Goal: Task Accomplishment & Management: Use online tool/utility

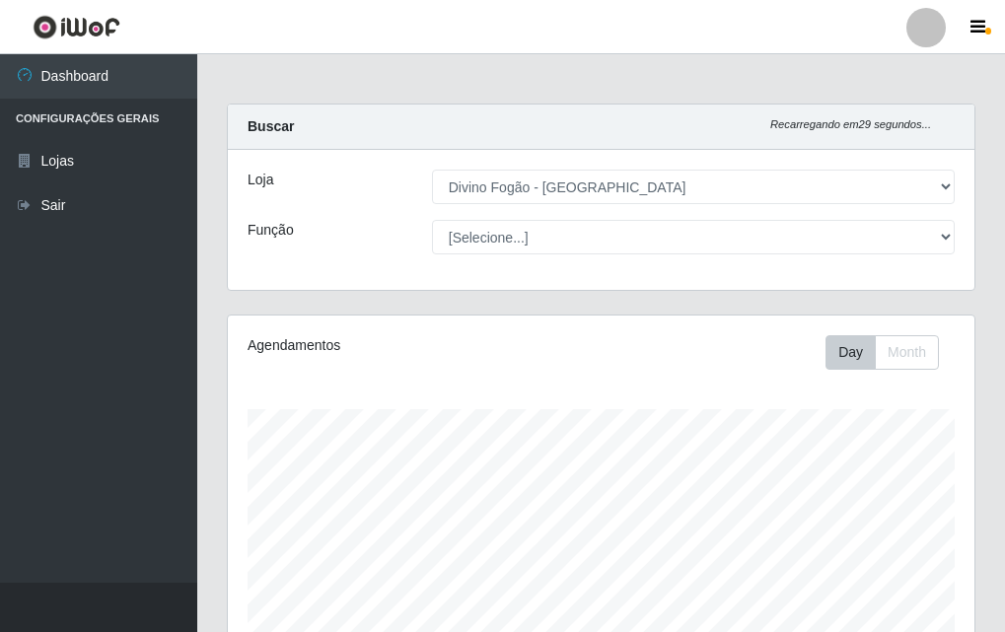
select select "499"
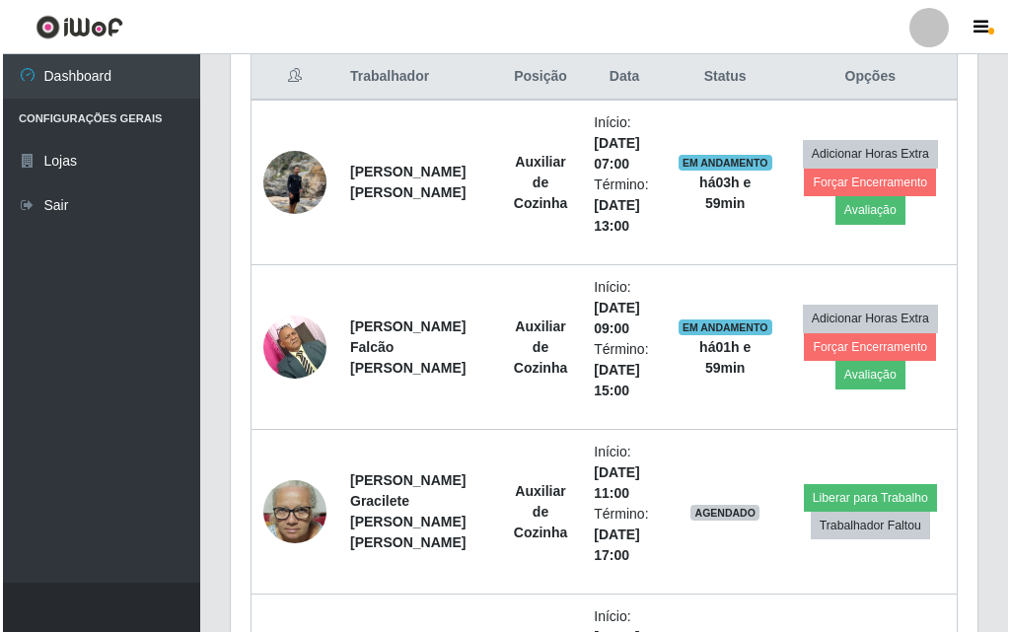
scroll to position [863, 0]
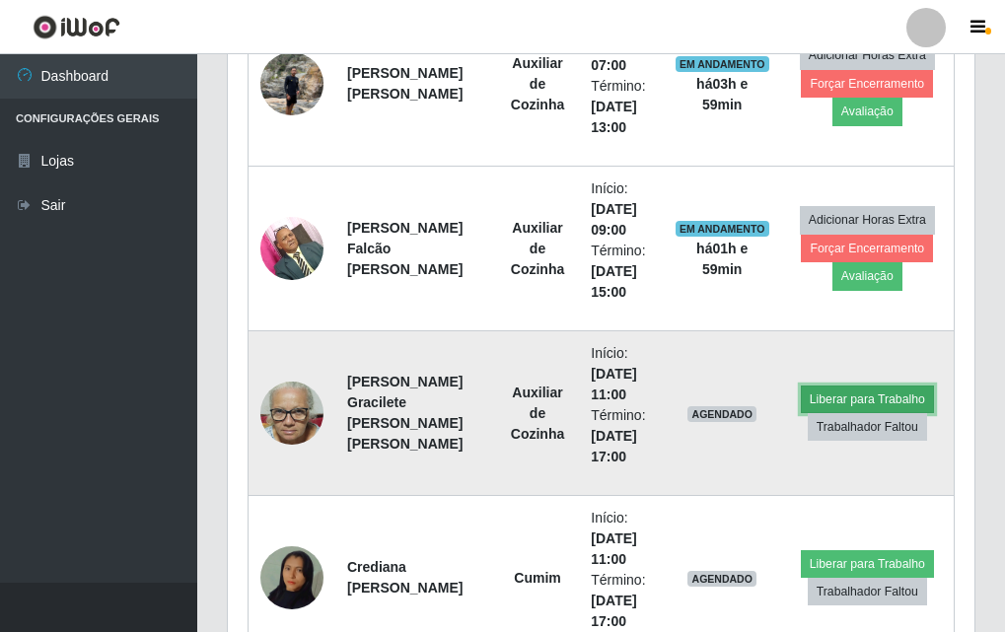
click at [886, 392] on button "Liberar para Trabalho" at bounding box center [867, 400] width 133 height 28
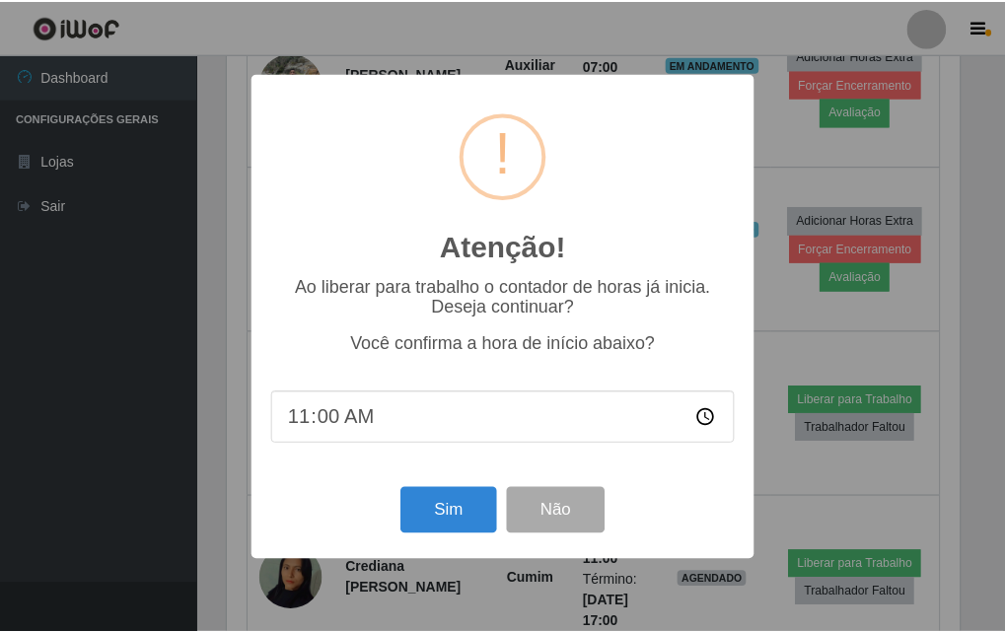
scroll to position [409, 736]
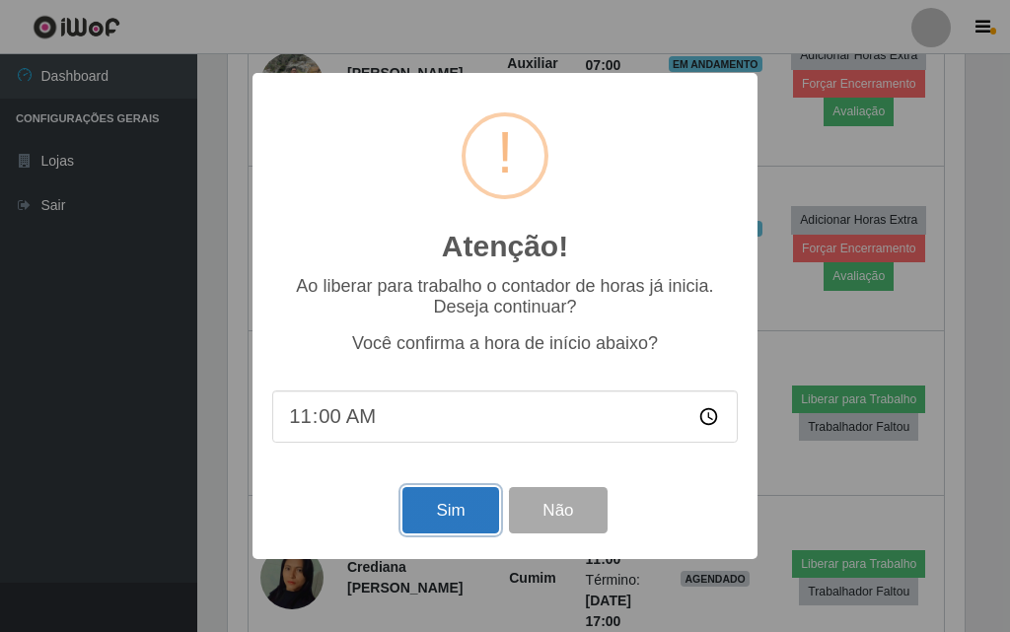
click at [486, 522] on button "Sim" at bounding box center [450, 510] width 96 height 46
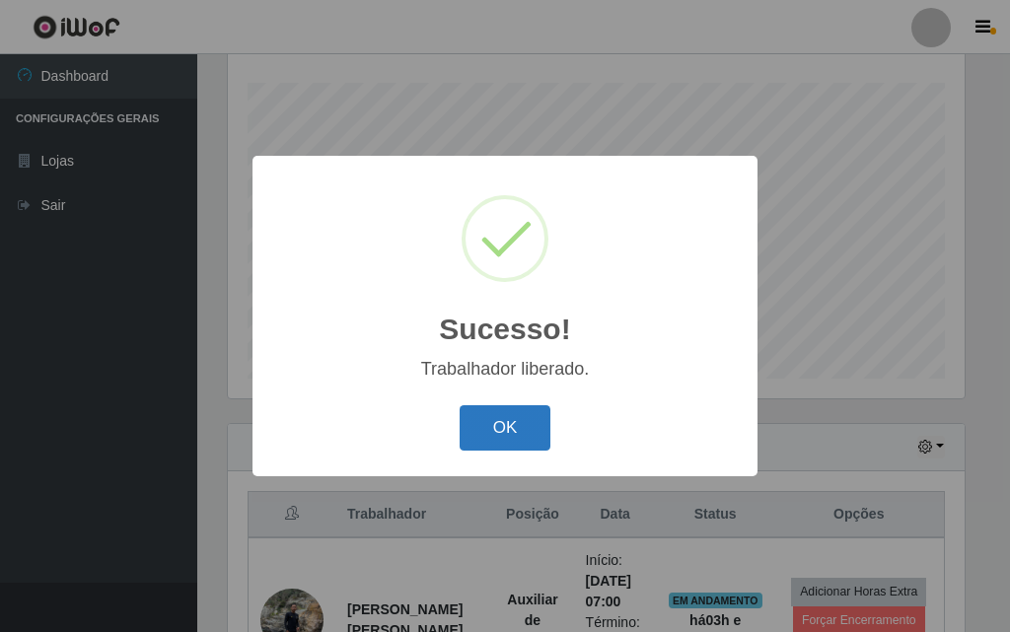
click at [534, 452] on button "OK" at bounding box center [505, 428] width 92 height 46
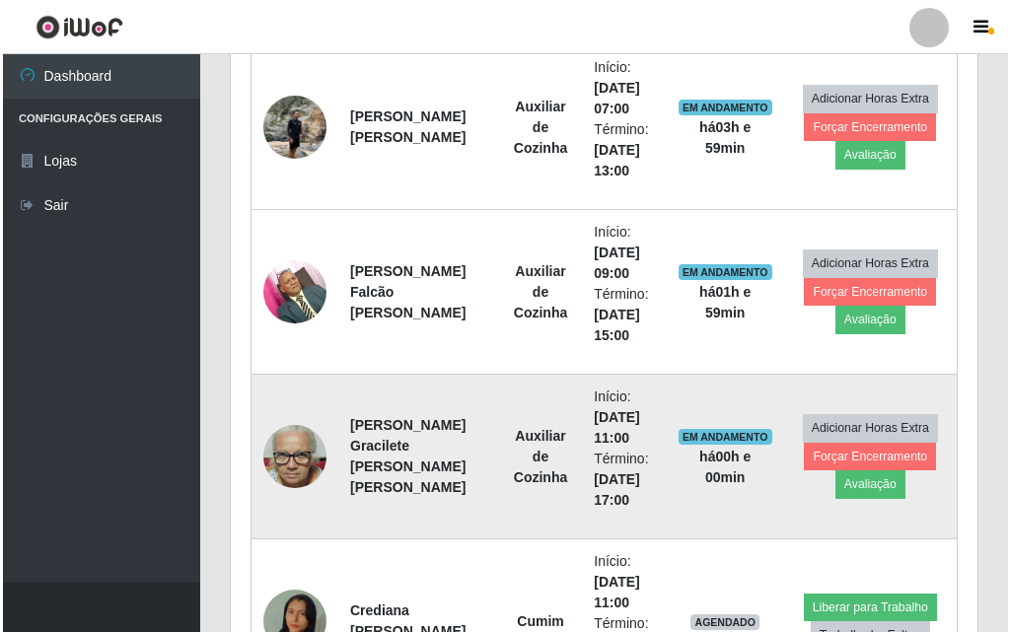
scroll to position [1017, 0]
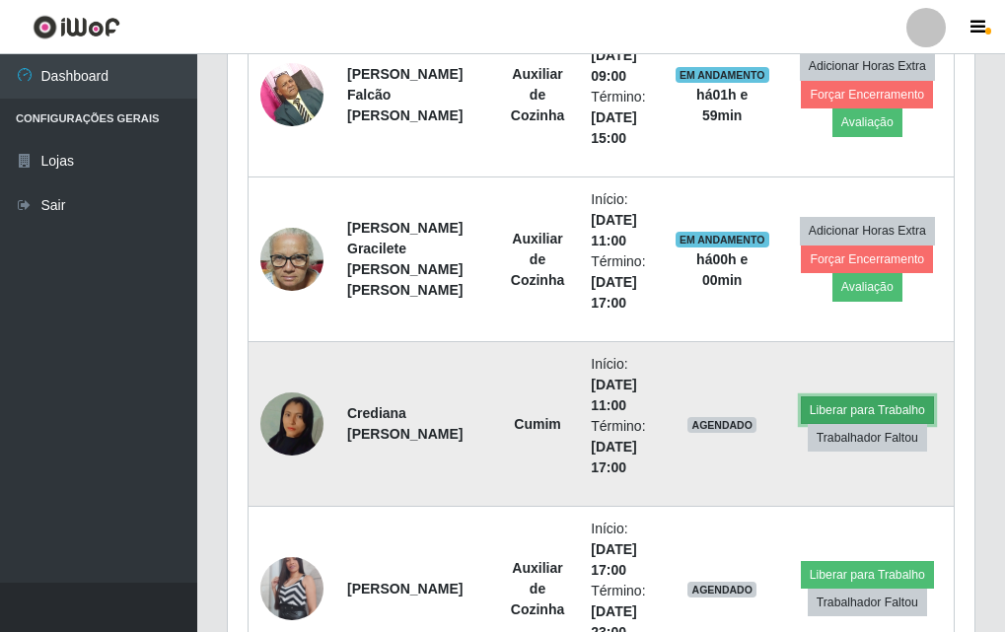
click at [850, 415] on button "Liberar para Trabalho" at bounding box center [867, 410] width 133 height 28
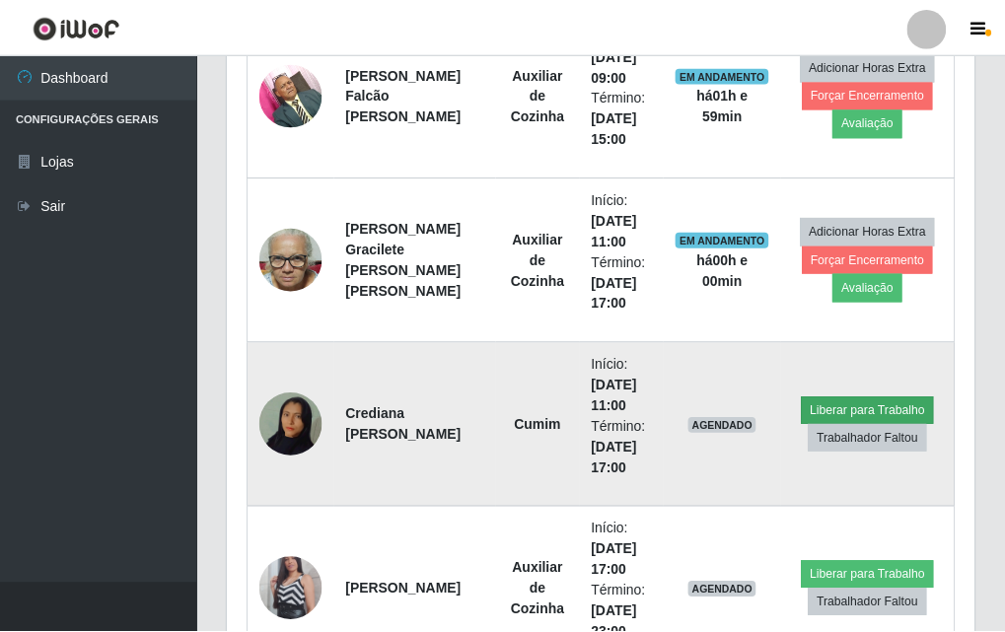
scroll to position [409, 736]
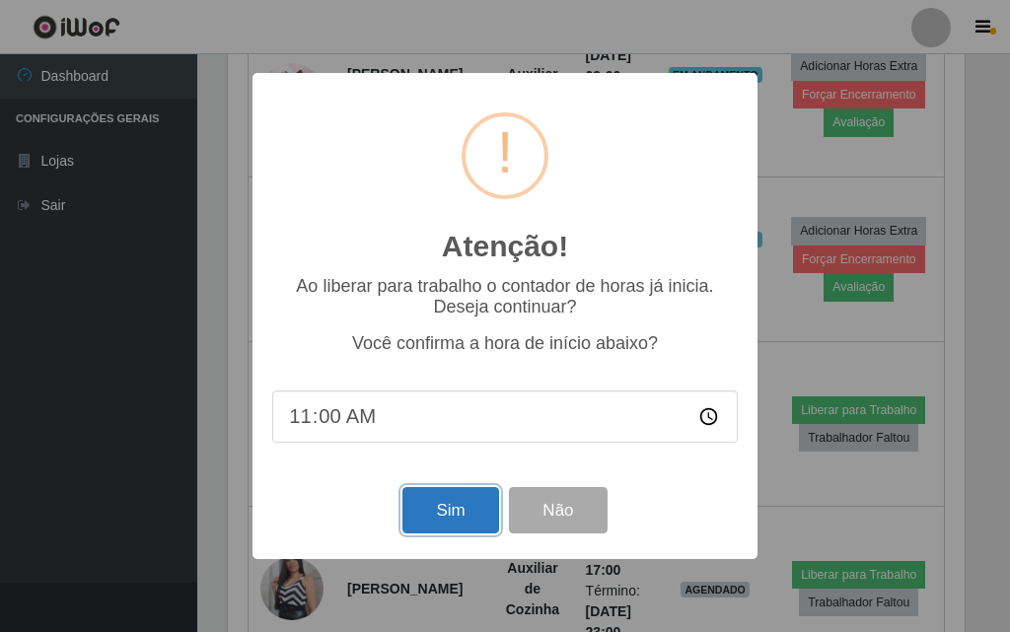
click at [448, 521] on button "Sim" at bounding box center [450, 510] width 96 height 46
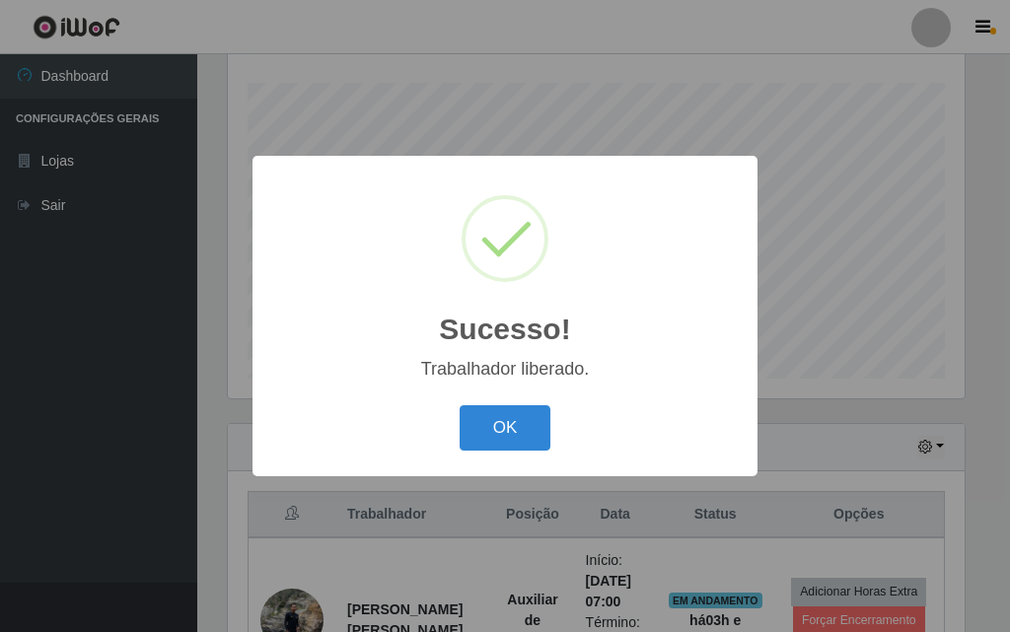
click at [486, 470] on div "Sucesso! × Trabalhador liberado. OK Cancel" at bounding box center [504, 315] width 505 height 319
click at [488, 452] on button "OK" at bounding box center [505, 428] width 92 height 46
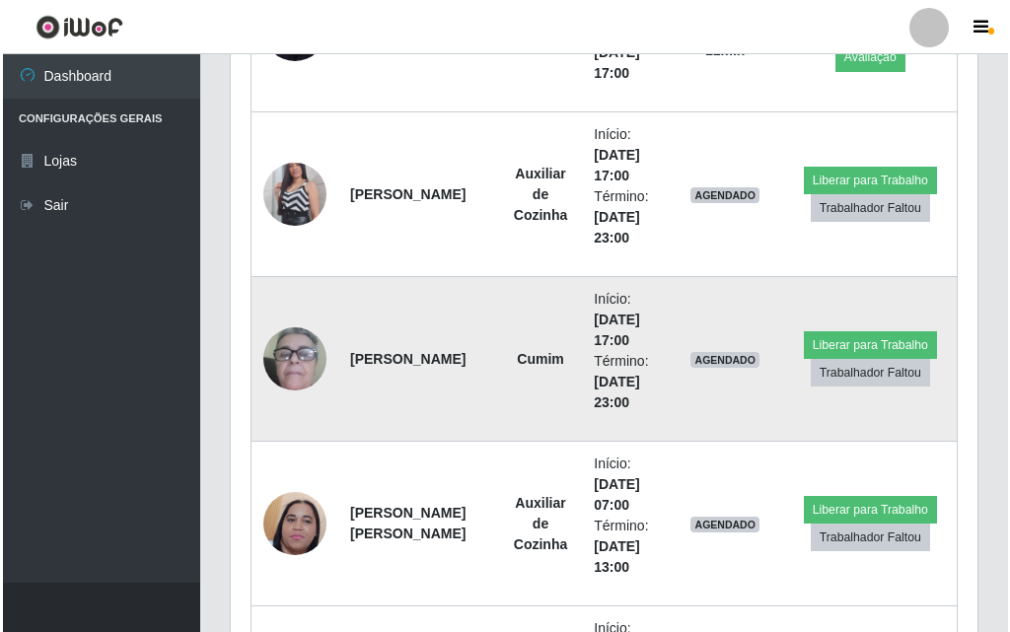
scroll to position [1312, 0]
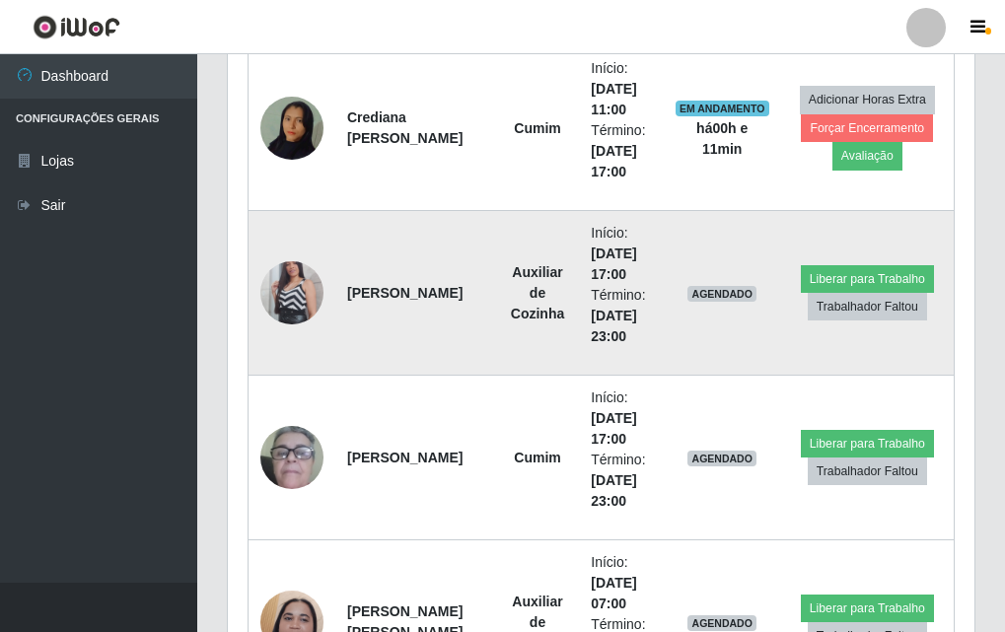
click at [306, 287] on img at bounding box center [291, 293] width 63 height 112
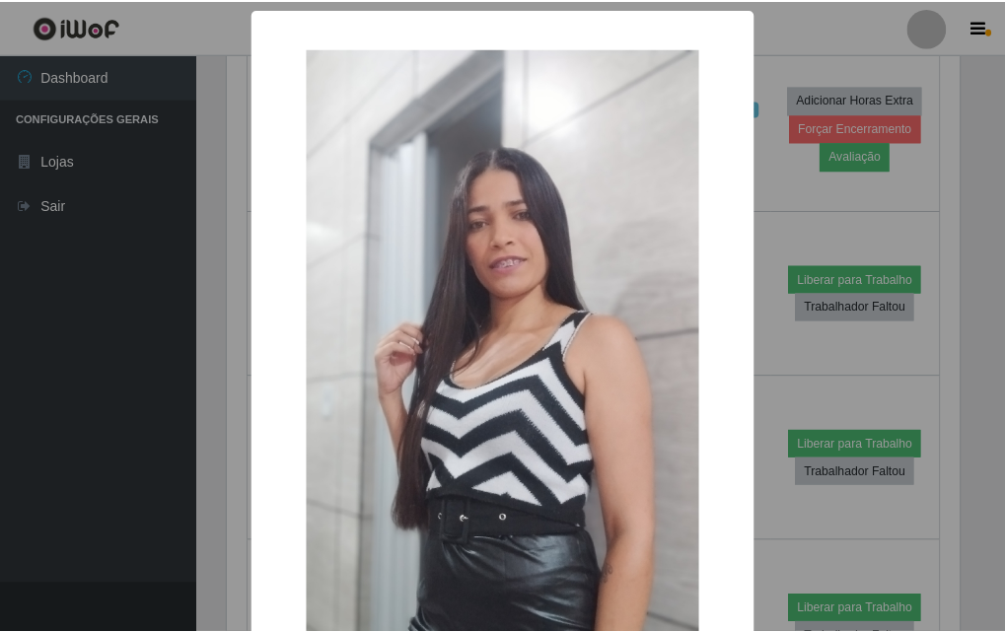
scroll to position [197, 0]
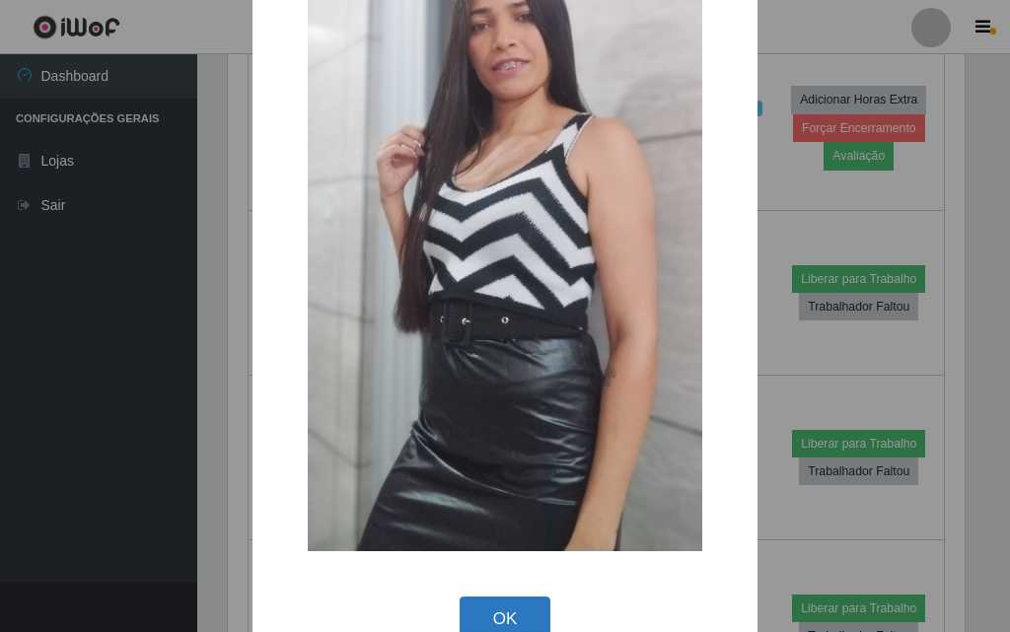
click at [484, 606] on button "OK" at bounding box center [505, 619] width 92 height 46
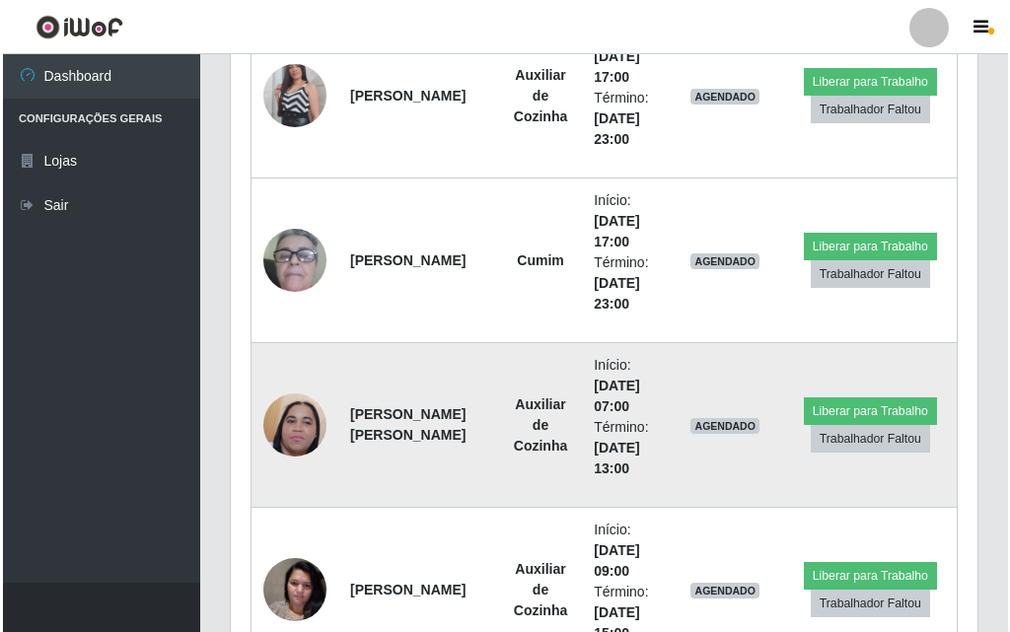
scroll to position [1707, 0]
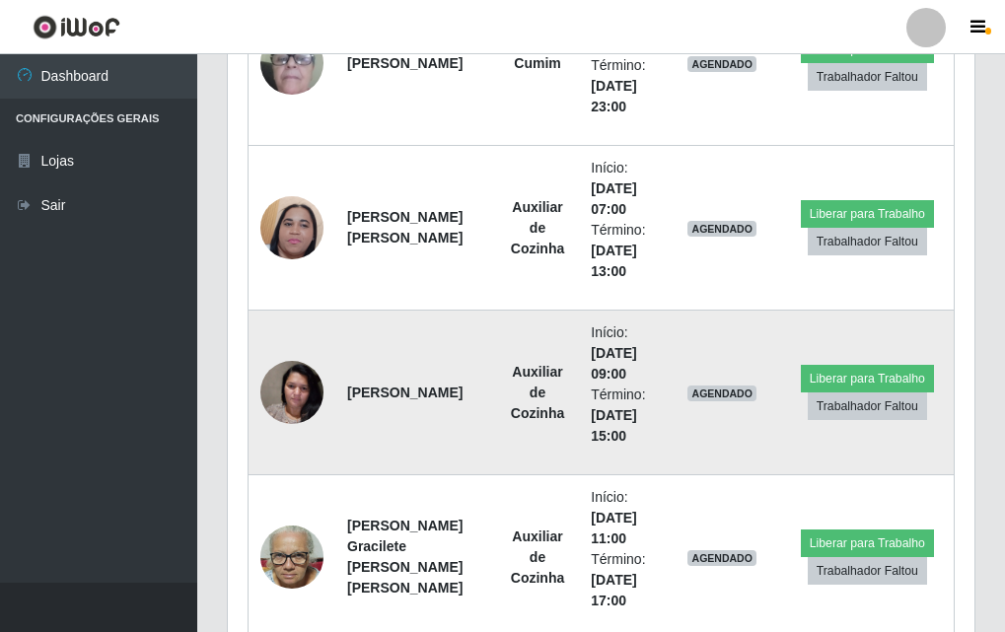
click at [283, 400] on img at bounding box center [291, 392] width 63 height 84
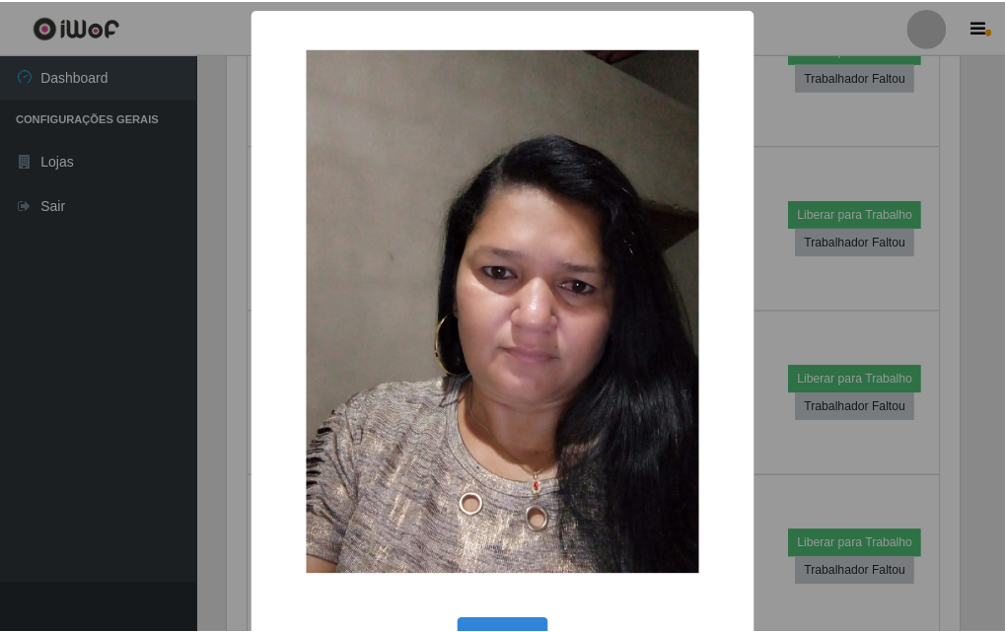
scroll to position [66, 0]
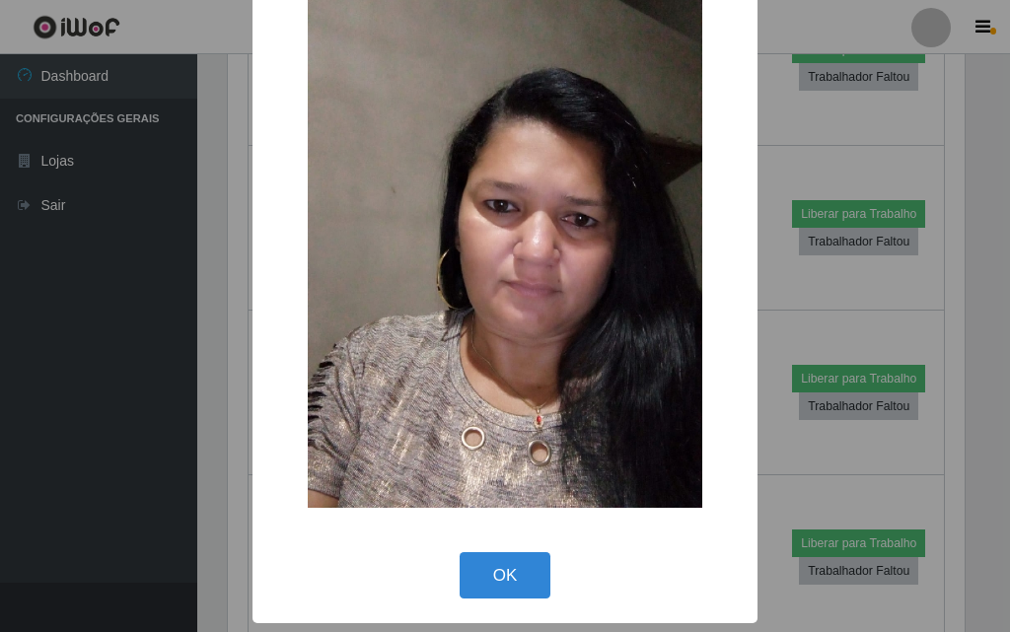
click at [448, 570] on div "OK Cancel" at bounding box center [504, 575] width 465 height 56
click at [465, 572] on button "OK" at bounding box center [505, 575] width 92 height 46
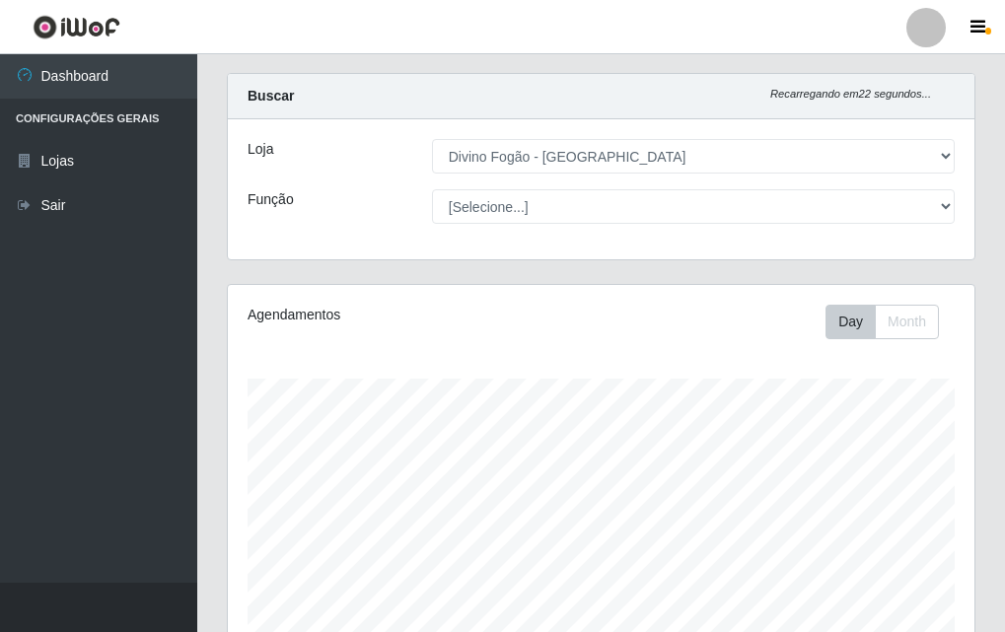
scroll to position [0, 0]
